Goal: Task Accomplishment & Management: Use online tool/utility

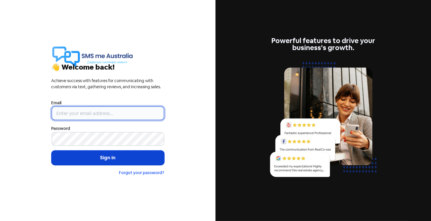
type input "gareth@smsmeaustralia.com.au"
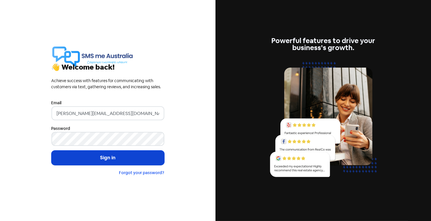
click at [116, 157] on button "Sign in" at bounding box center [107, 157] width 113 height 15
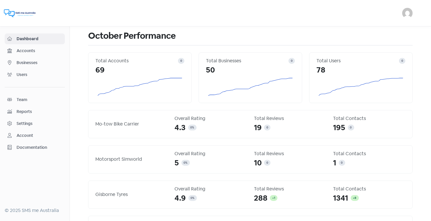
click at [23, 61] on span "Businesses" at bounding box center [40, 63] width 46 height 6
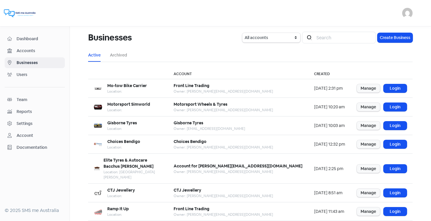
scroll to position [71, 0]
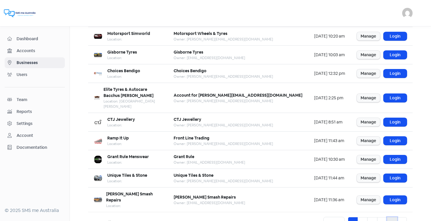
click at [392, 217] on link "5" at bounding box center [392, 222] width 10 height 11
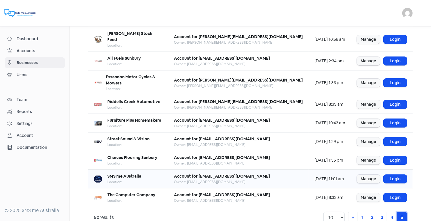
scroll to position [77, 0]
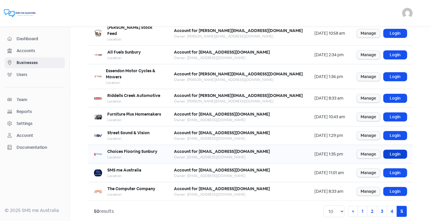
click at [397, 150] on link "Login" at bounding box center [395, 154] width 23 height 8
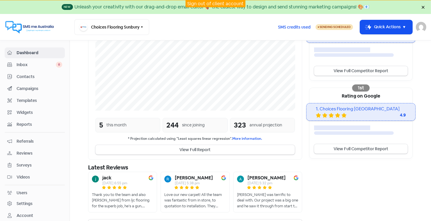
scroll to position [141, 0]
click at [215, 3] on link "Sign out of client account" at bounding box center [215, 4] width 56 height 6
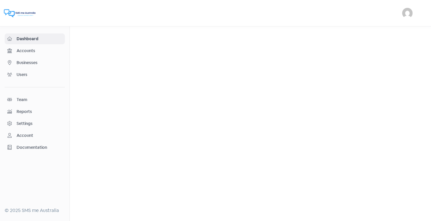
click at [31, 62] on span "Businesses" at bounding box center [40, 63] width 46 height 6
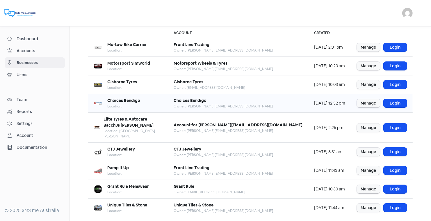
scroll to position [36, 0]
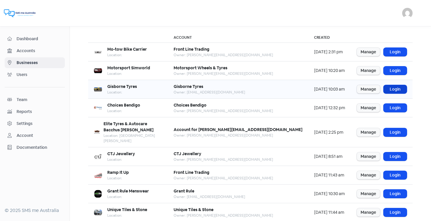
click at [392, 87] on link "Login" at bounding box center [395, 89] width 23 height 8
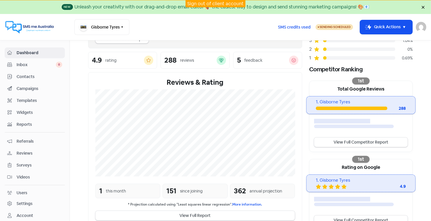
scroll to position [78, 0]
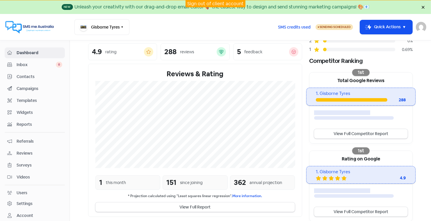
click at [26, 75] on span "Contacts" at bounding box center [40, 77] width 46 height 6
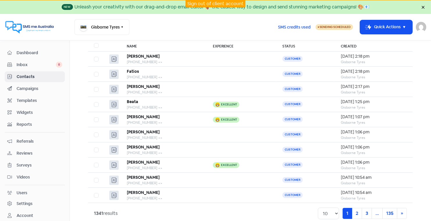
scroll to position [53, 0]
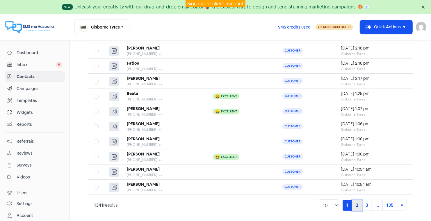
click at [357, 202] on link "2" at bounding box center [357, 205] width 10 height 11
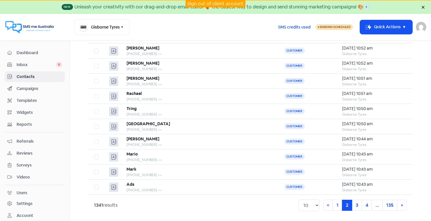
click at [27, 51] on span "Dashboard" at bounding box center [40, 53] width 46 height 6
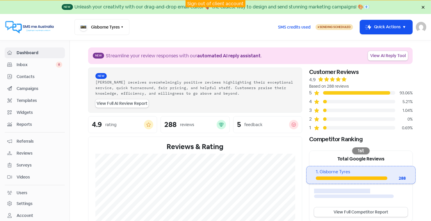
click at [26, 76] on span "Contacts" at bounding box center [40, 77] width 46 height 6
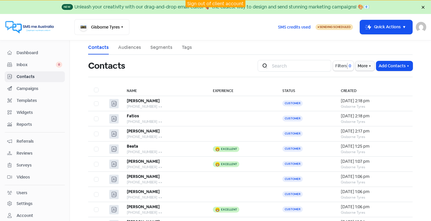
click at [33, 88] on span "Campaigns" at bounding box center [40, 89] width 46 height 6
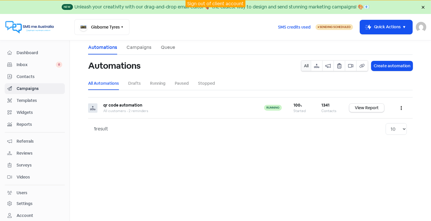
click at [217, 3] on link "Sign out of client account" at bounding box center [215, 4] width 56 height 6
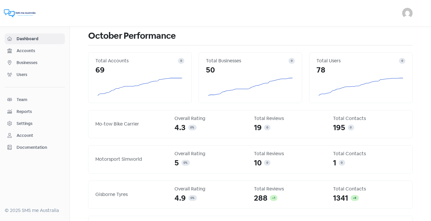
click at [30, 61] on span "Businesses" at bounding box center [40, 63] width 46 height 6
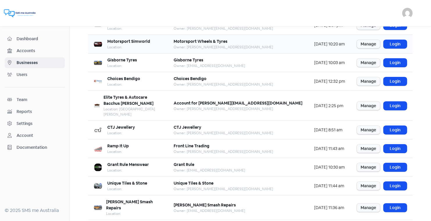
scroll to position [71, 0]
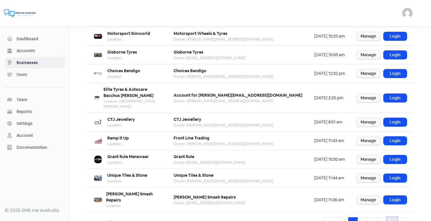
click at [392, 217] on link "5" at bounding box center [392, 222] width 10 height 11
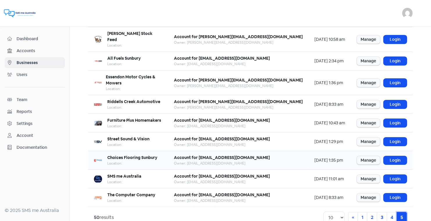
scroll to position [77, 0]
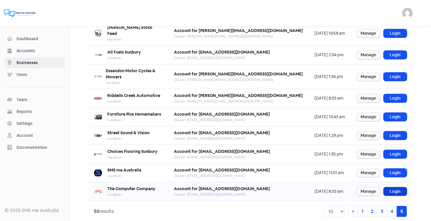
click at [395, 187] on link "Login" at bounding box center [395, 191] width 23 height 8
